Goal: Download file/media

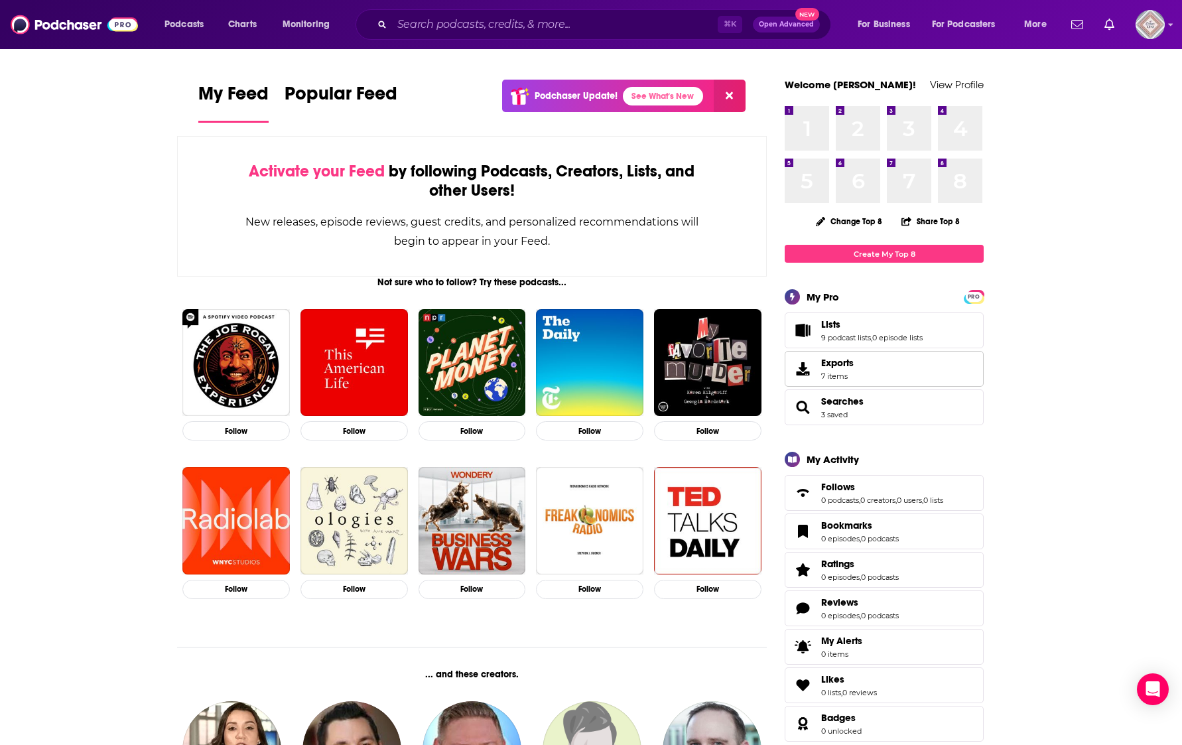
click at [885, 365] on link "Exports 7 items" at bounding box center [884, 369] width 199 height 36
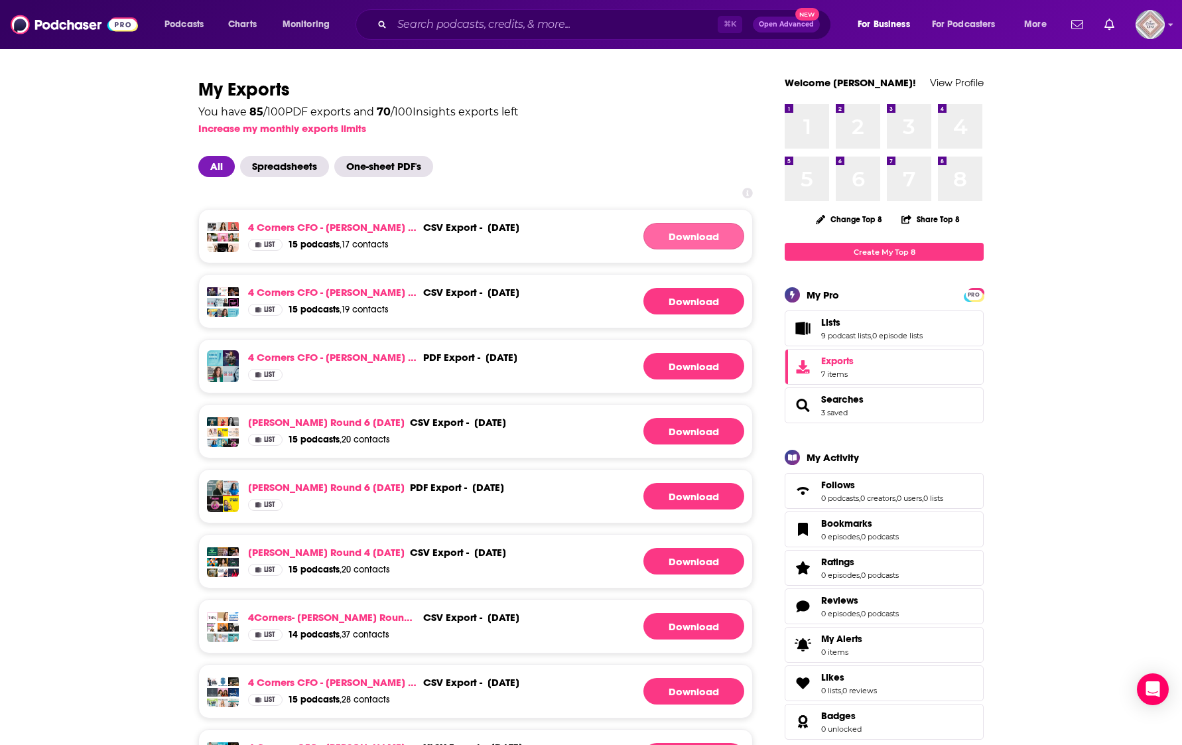
scroll to position [3, 0]
click at [692, 238] on link "Download" at bounding box center [694, 235] width 101 height 27
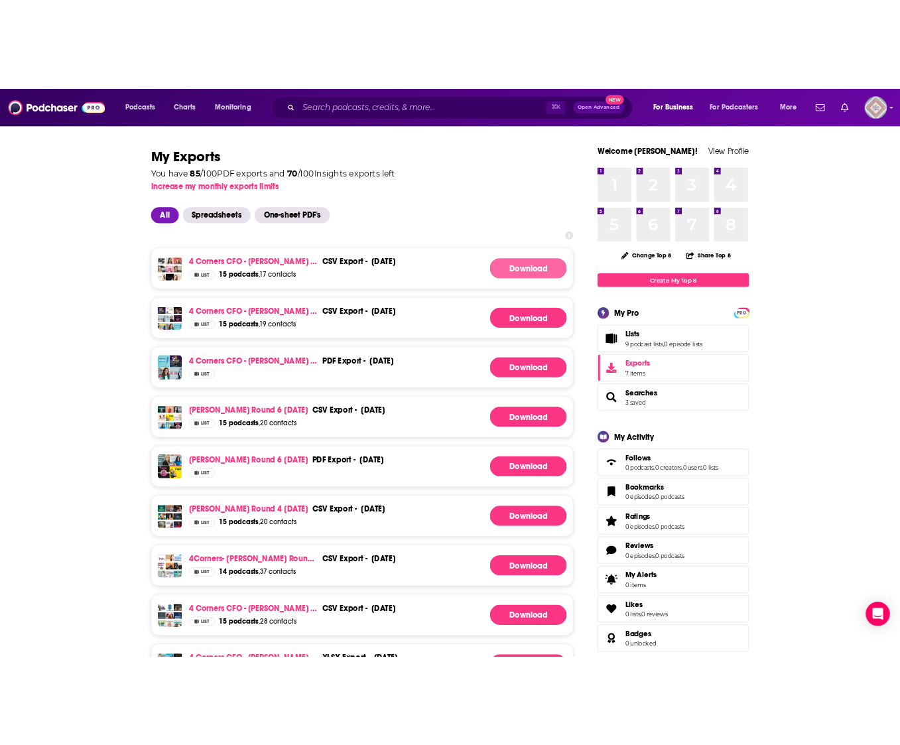
scroll to position [0, 0]
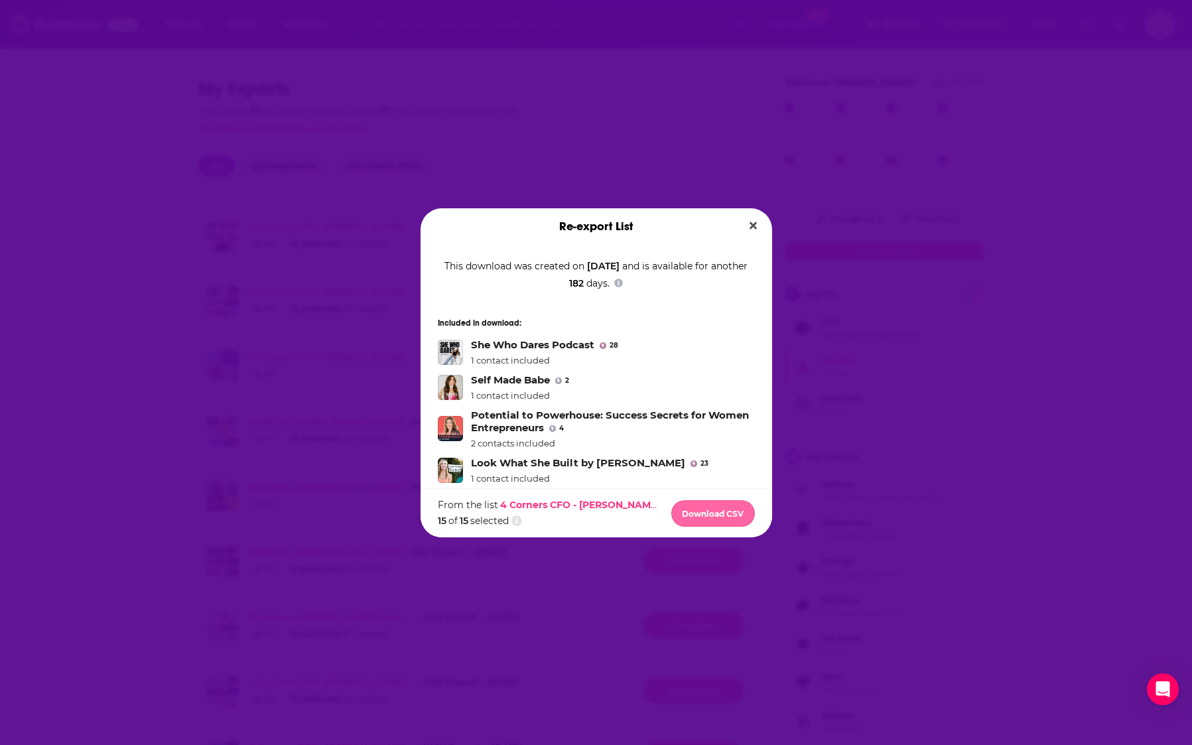
click at [717, 517] on button "Download CSV" at bounding box center [713, 513] width 84 height 27
